Goal: Transaction & Acquisition: Book appointment/travel/reservation

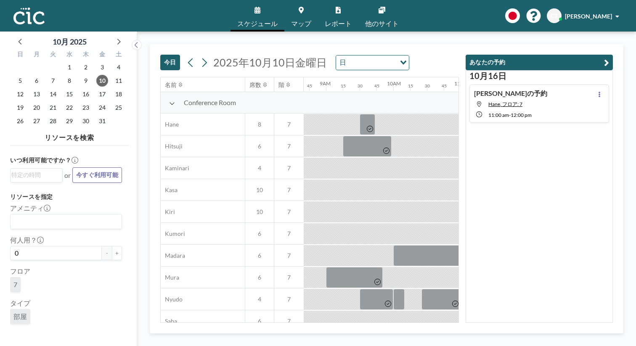
scroll to position [0, 588]
click at [96, 102] on span "24" at bounding box center [102, 108] width 12 height 12
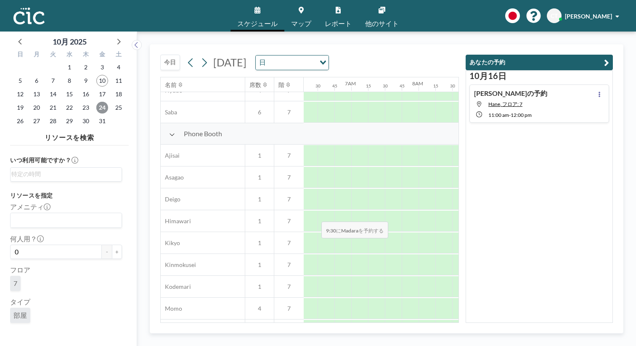
scroll to position [393, 424]
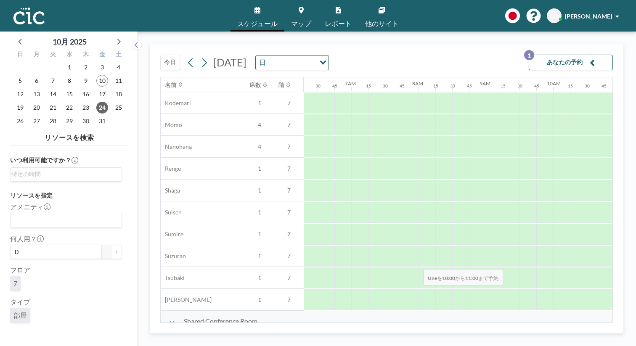
drag, startPoint x: 379, startPoint y: 238, endPoint x: 421, endPoint y: 249, distance: 44.0
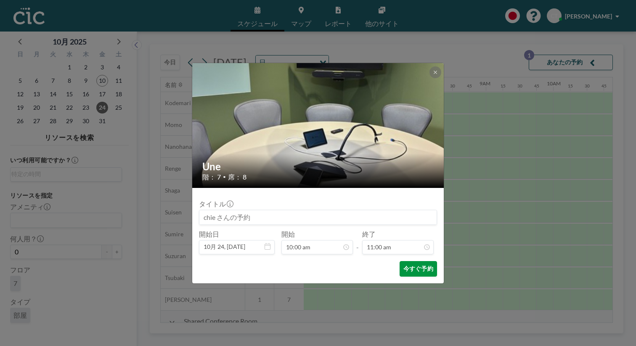
click at [400, 261] on button "今すぐ予約" at bounding box center [418, 269] width 37 height 16
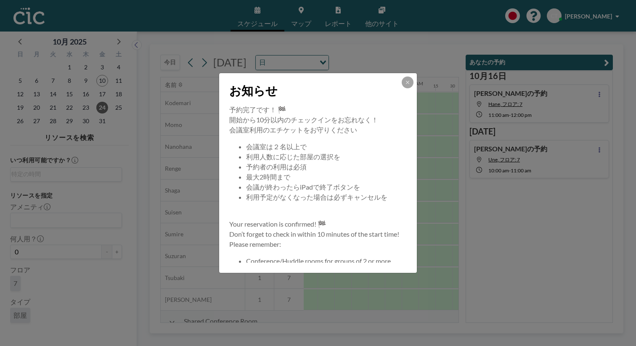
click at [245, 11] on div "お知らせ 予約完了です！ 🏁 開始から10分以内のチェックインをお忘れなく！ 会議室利用のエチケットをお守りください 会議室は２名以上で 利用人数に応じた部屋…" at bounding box center [318, 173] width 636 height 346
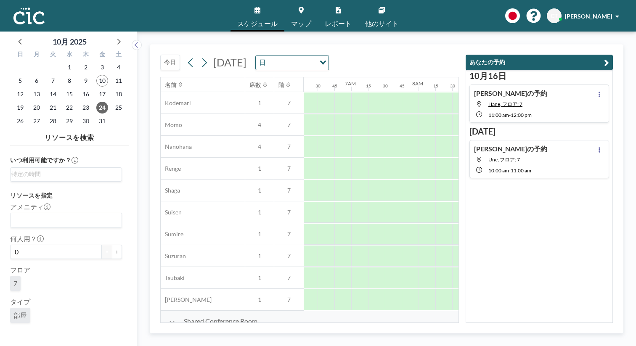
click at [264, 20] on span "スケジュール" at bounding box center [257, 23] width 40 height 7
click at [260, 7] on icon at bounding box center [258, 10] width 6 height 7
click at [268, 11] on link "スケジュール" at bounding box center [258, 16] width 54 height 32
click at [160, 55] on button "今日" at bounding box center [170, 63] width 20 height 16
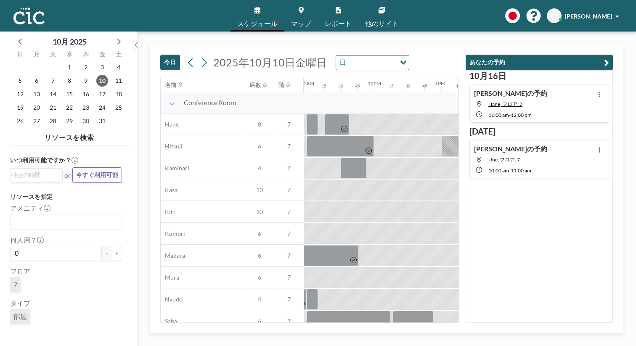
scroll to position [0, 739]
